Goal: Task Accomplishment & Management: Use online tool/utility

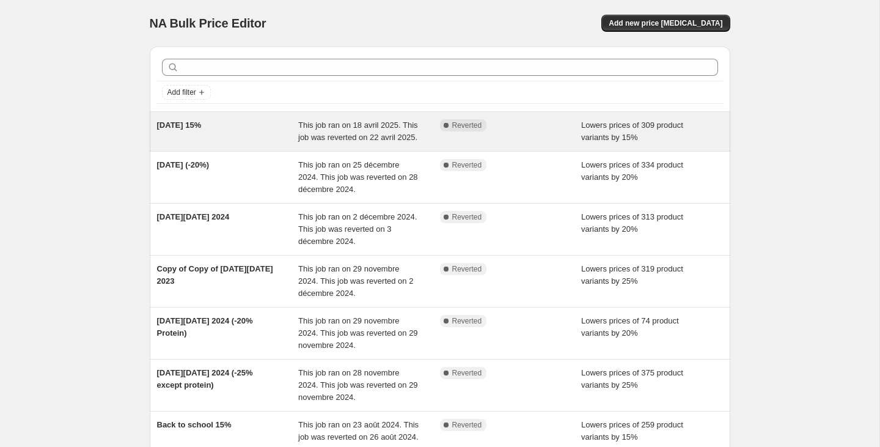
click at [452, 143] on div "Complete Reverted" at bounding box center [511, 131] width 142 height 24
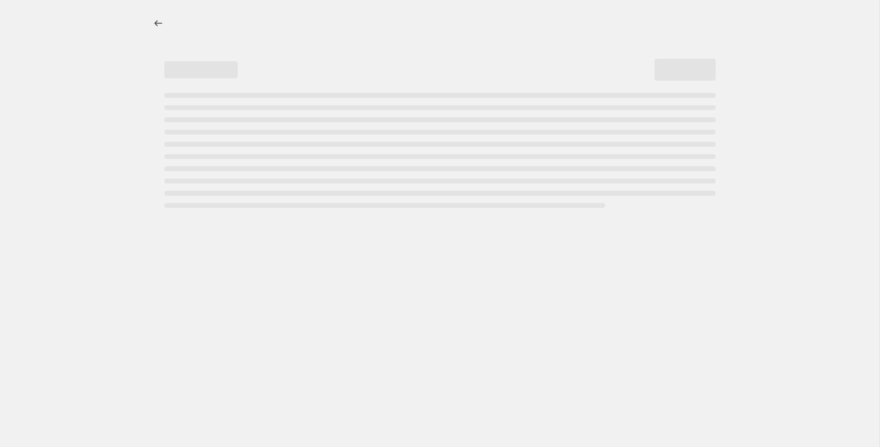
select select "percentage"
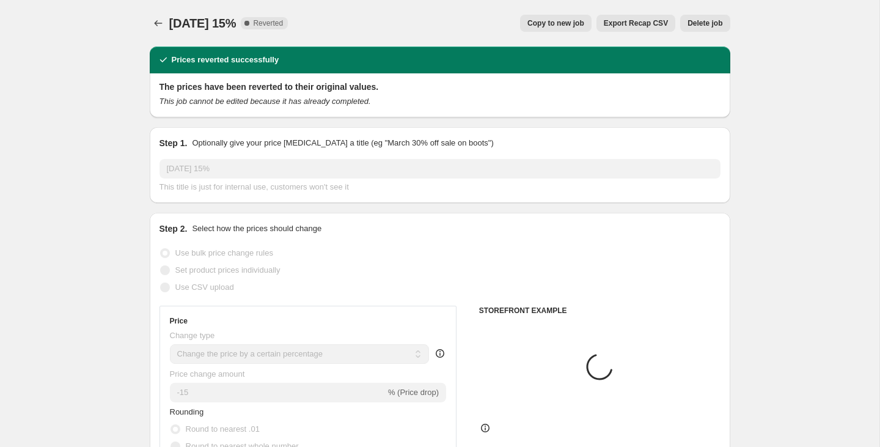
select select "collection"
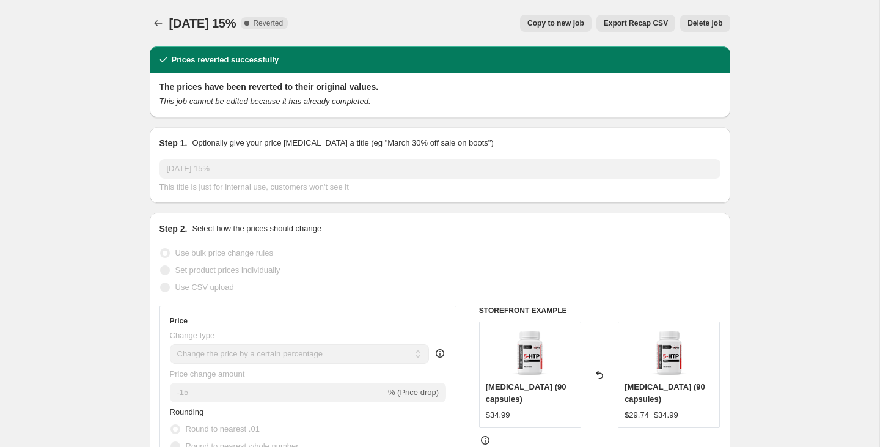
click at [553, 23] on span "Copy to new job" at bounding box center [555, 23] width 57 height 10
select select "percentage"
select select "collection"
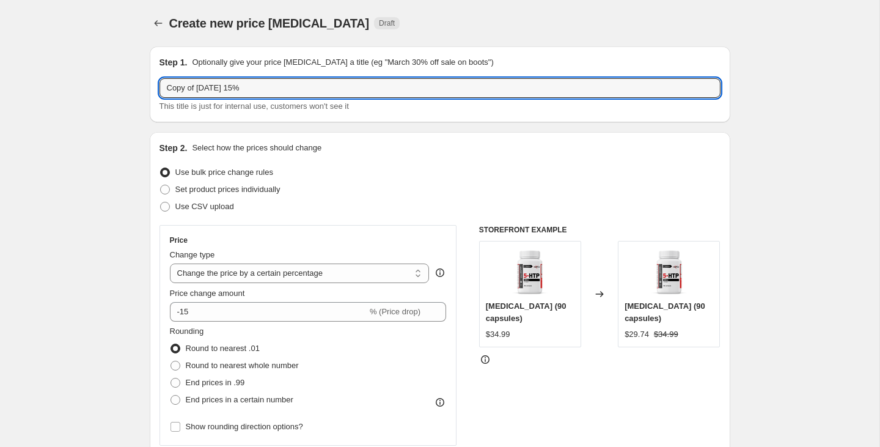
drag, startPoint x: 228, startPoint y: 88, endPoint x: 129, endPoint y: 88, distance: 99.0
click at [199, 85] on input "15%" at bounding box center [440, 88] width 561 height 20
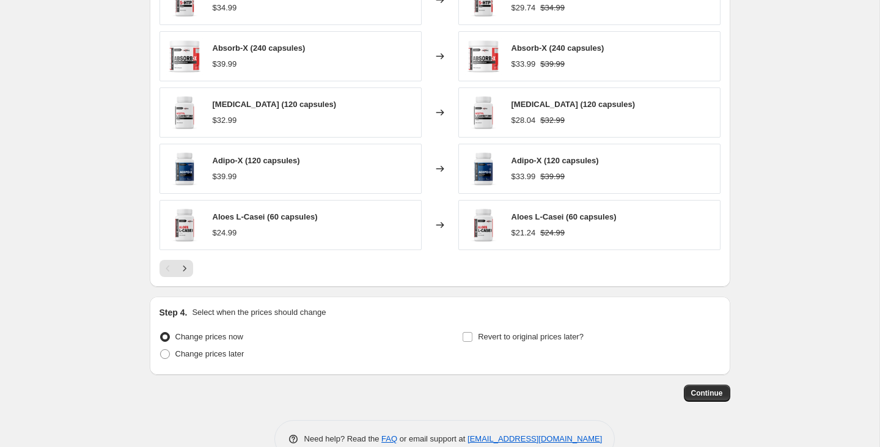
scroll to position [912, 0]
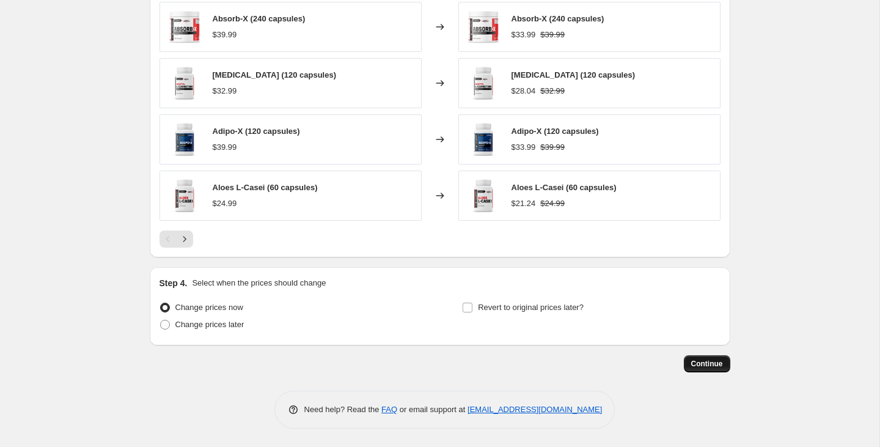
type input "15% [DATE]"
click at [706, 360] on span "Continue" at bounding box center [707, 364] width 32 height 10
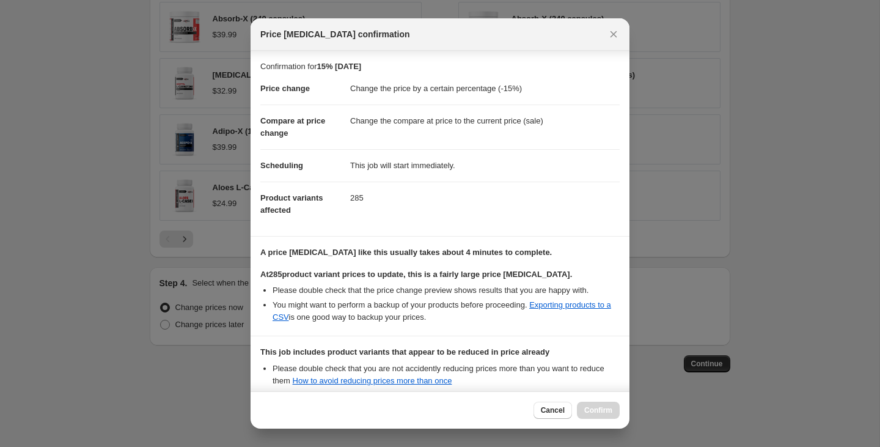
scroll to position [135, 0]
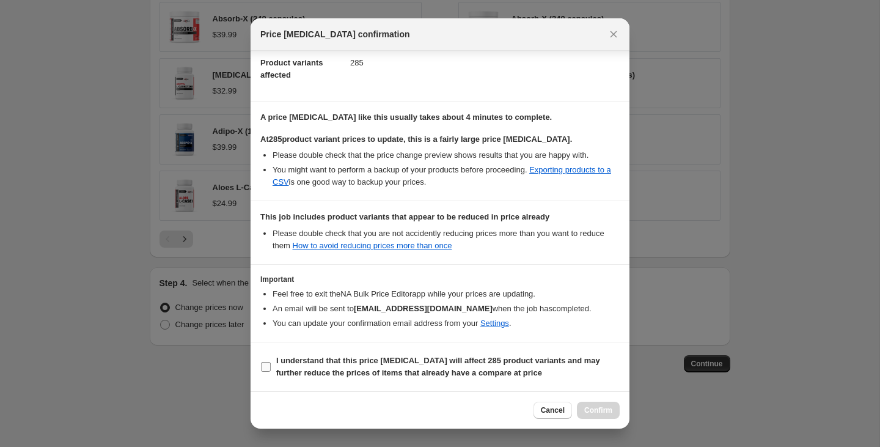
click at [411, 369] on b "I understand that this price [MEDICAL_DATA] will affect 285 product variants an…" at bounding box center [438, 366] width 324 height 21
click at [271, 369] on input "I understand that this price [MEDICAL_DATA] will affect 285 product variants an…" at bounding box center [266, 367] width 10 height 10
checkbox input "true"
click at [597, 413] on span "Confirm" at bounding box center [598, 410] width 28 height 10
type input "15% [DATE]"
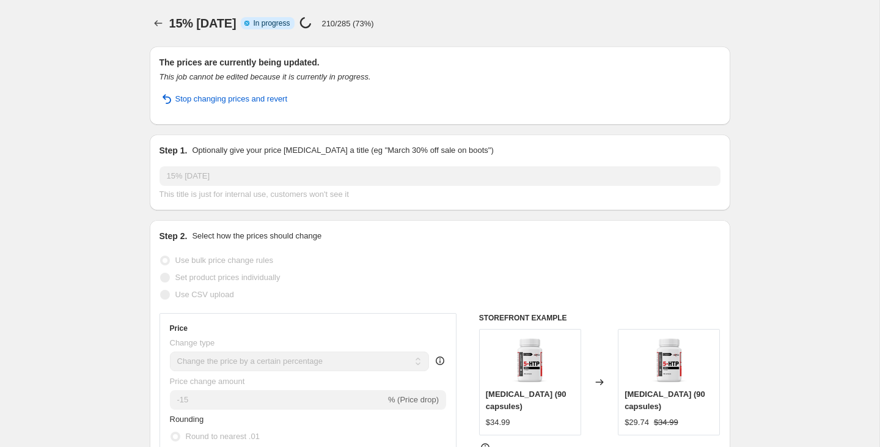
select select "percentage"
select select "collection"
